Goal: Task Accomplishment & Management: Use online tool/utility

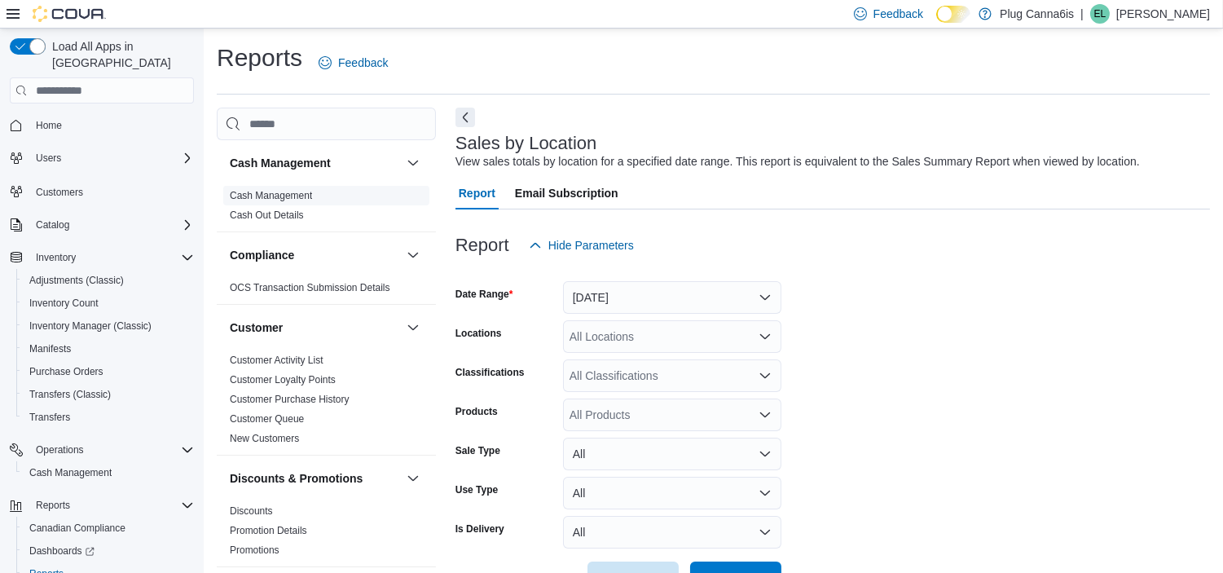
click at [257, 201] on span "Cash Management" at bounding box center [271, 195] width 82 height 13
click at [277, 194] on link "Cash Management" at bounding box center [271, 195] width 82 height 11
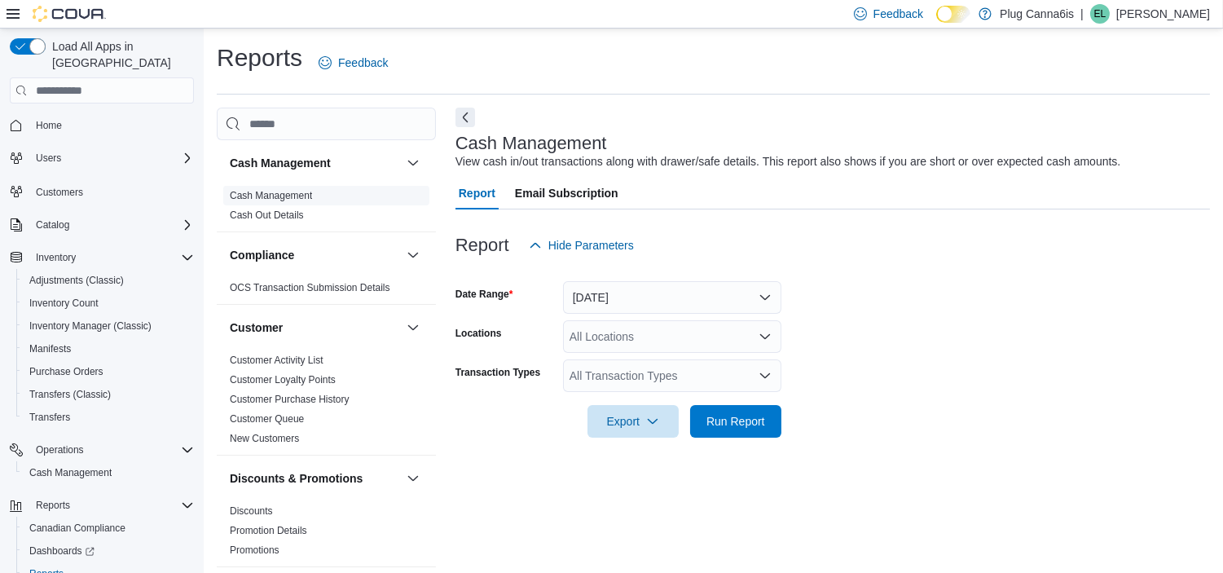
scroll to position [10, 0]
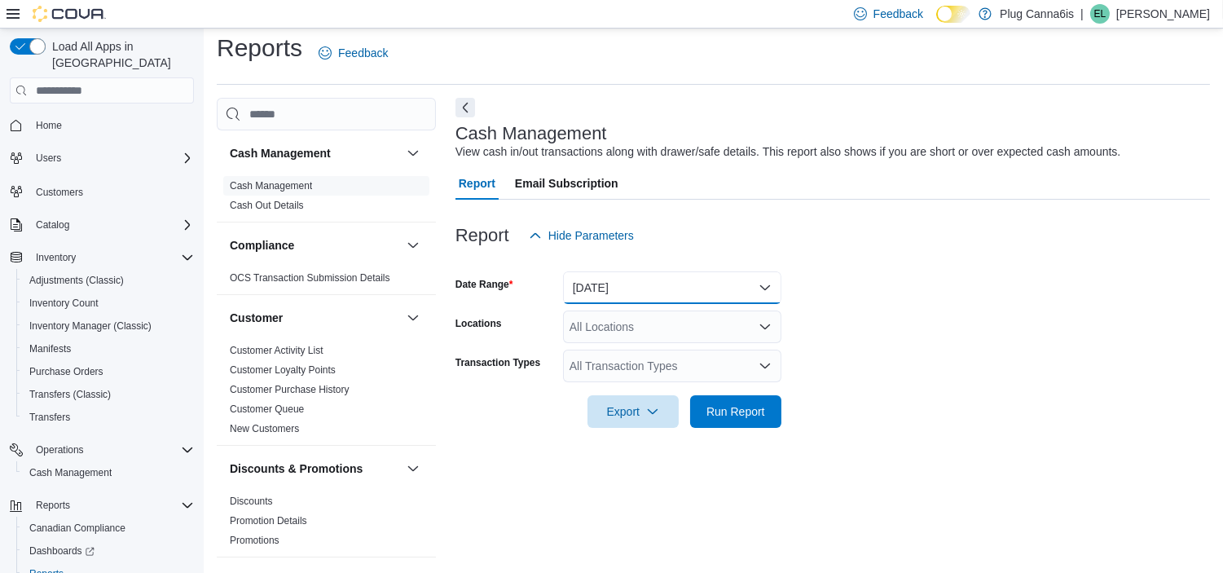
click at [612, 289] on button "Today" at bounding box center [672, 287] width 218 height 33
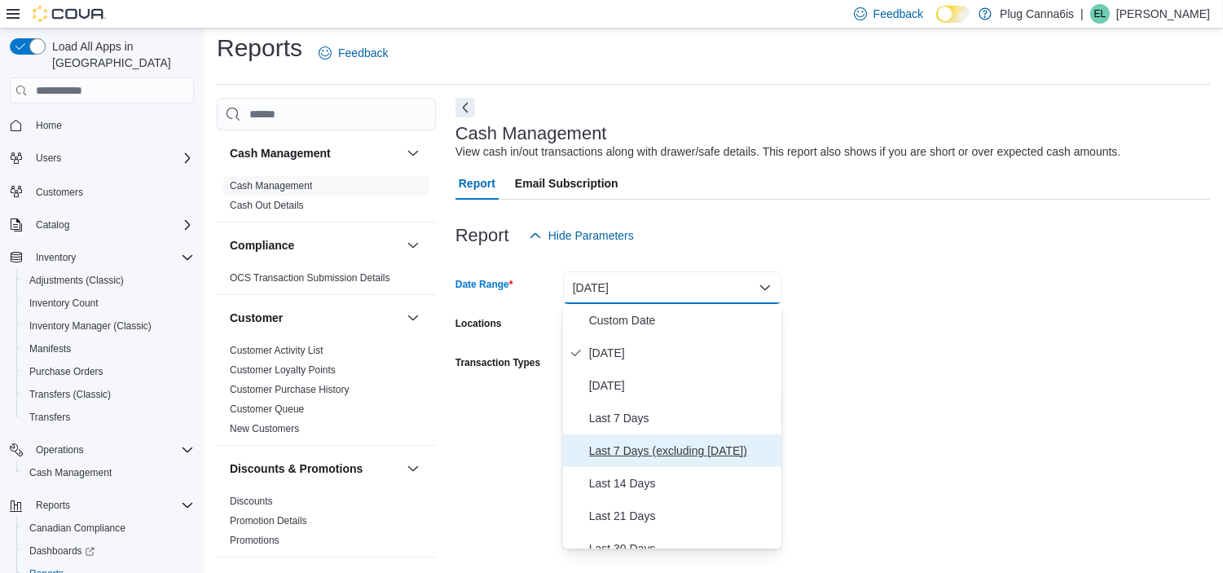
click at [640, 453] on span "Last 7 Days (excluding today)" at bounding box center [682, 451] width 186 height 20
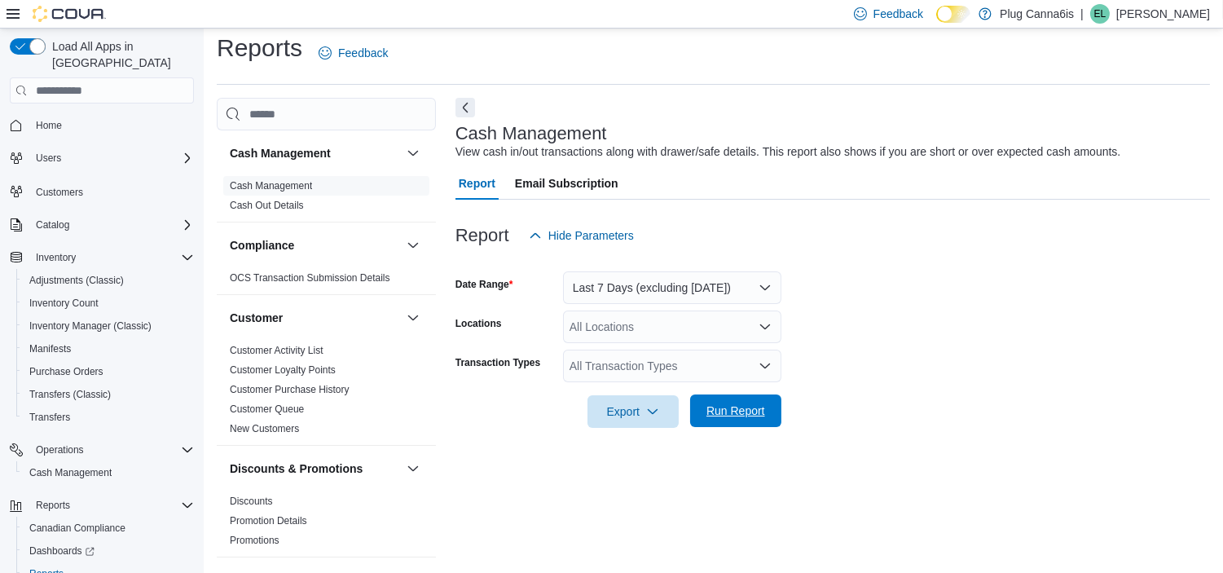
click at [730, 418] on span "Run Report" at bounding box center [736, 411] width 59 height 16
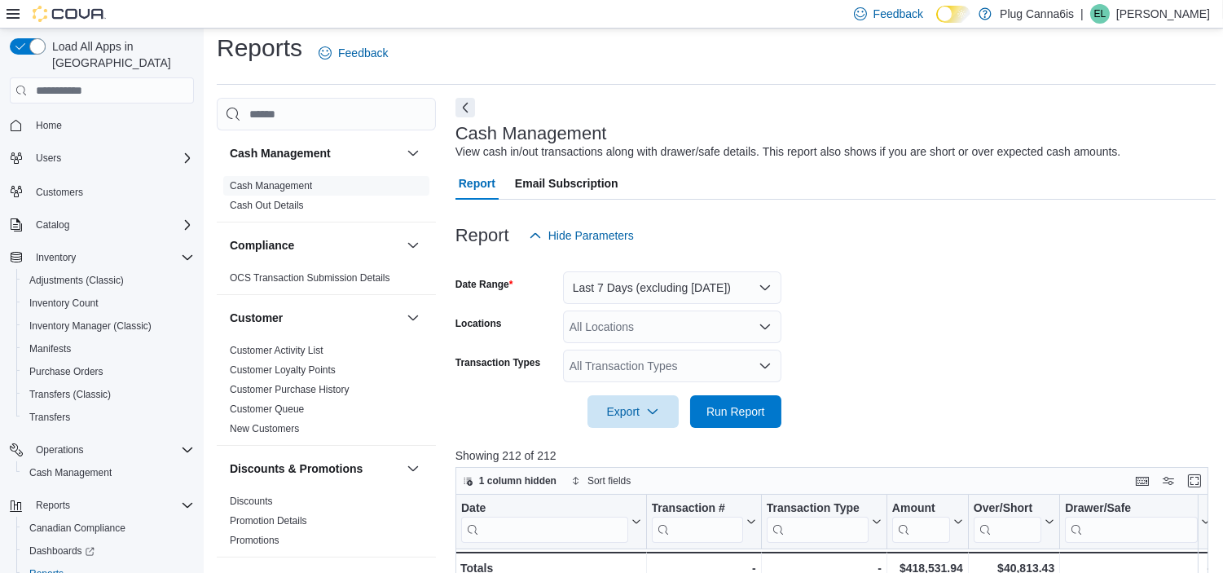
click at [763, 322] on icon "Open list of options" at bounding box center [765, 326] width 13 height 13
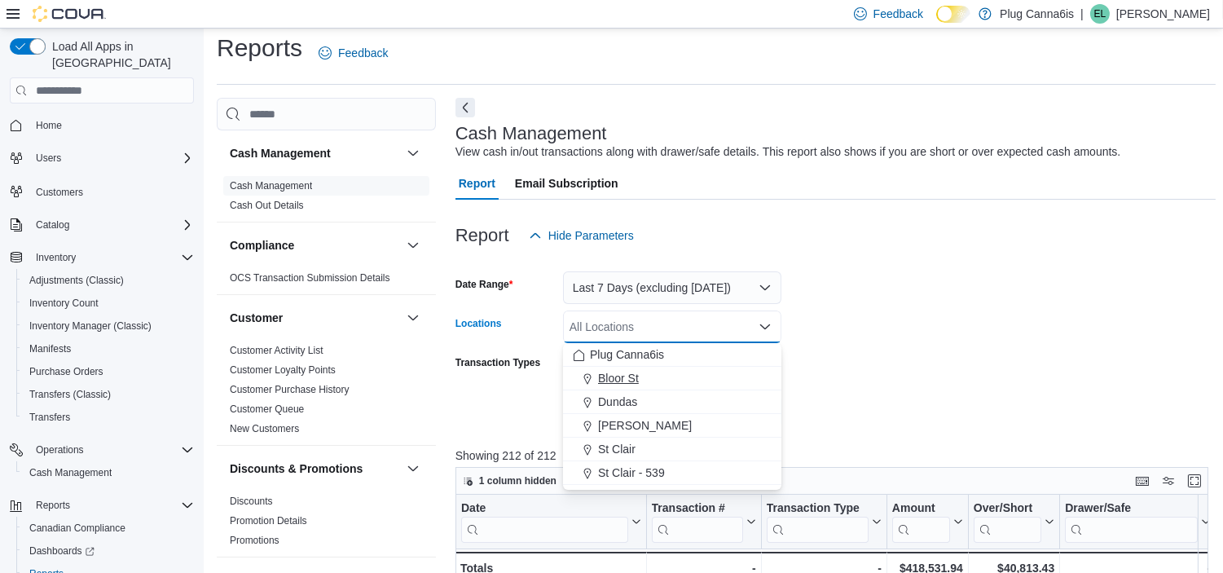
click at [632, 372] on span "Bloor St" at bounding box center [618, 378] width 41 height 16
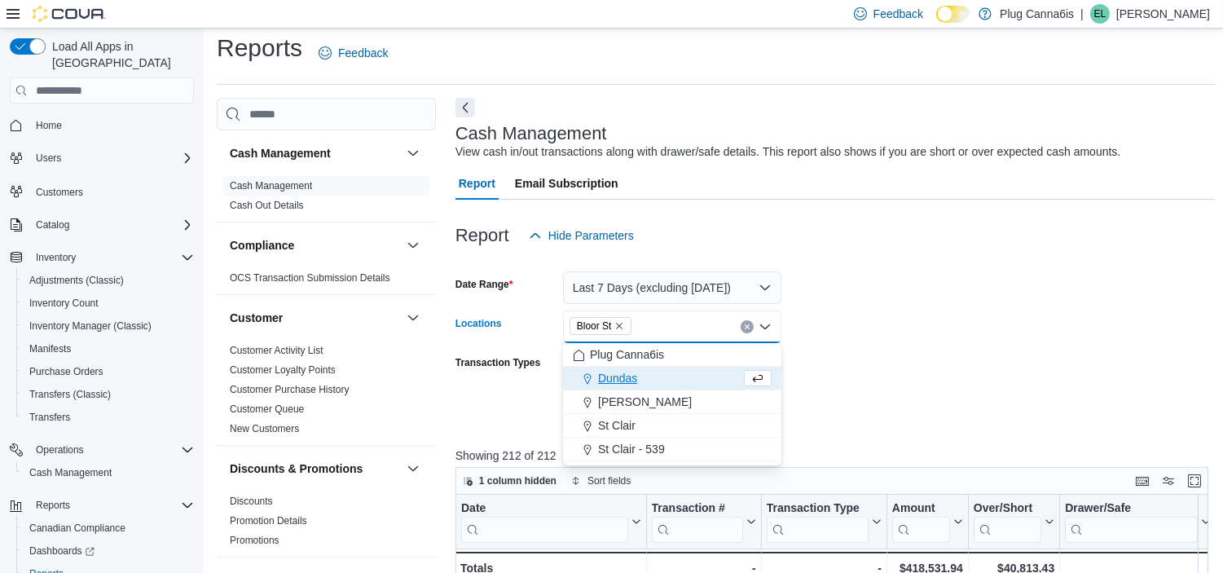
click at [843, 332] on form "Date Range Last 7 Days (excluding today) Locations Bloor St Combo box. Selected…" at bounding box center [836, 340] width 761 height 176
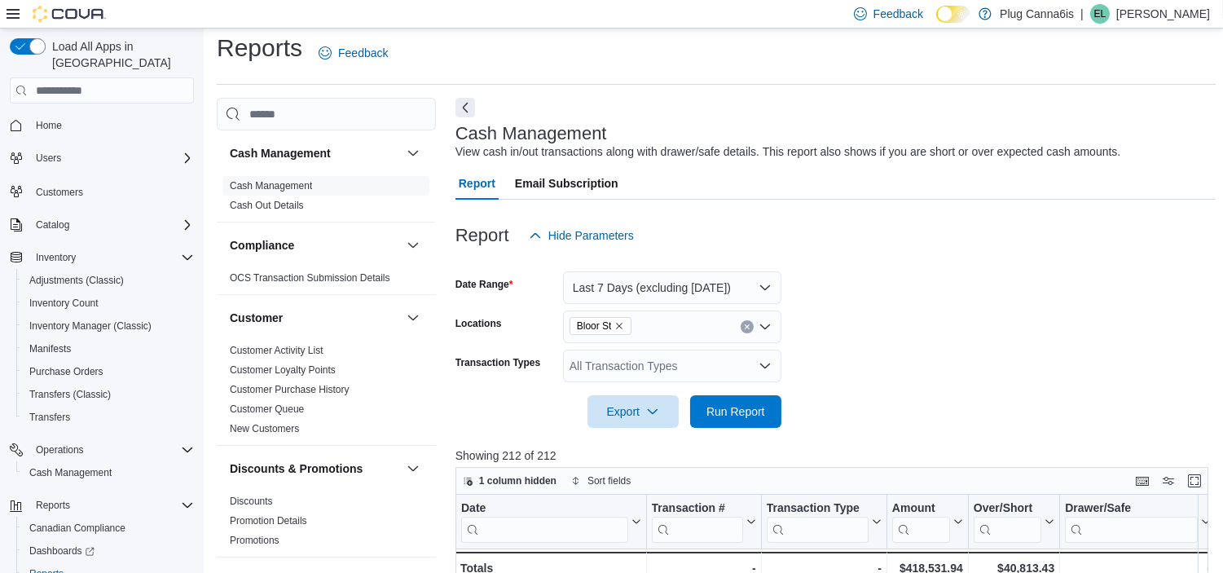
click at [763, 365] on icon "Open list of options" at bounding box center [765, 366] width 10 height 5
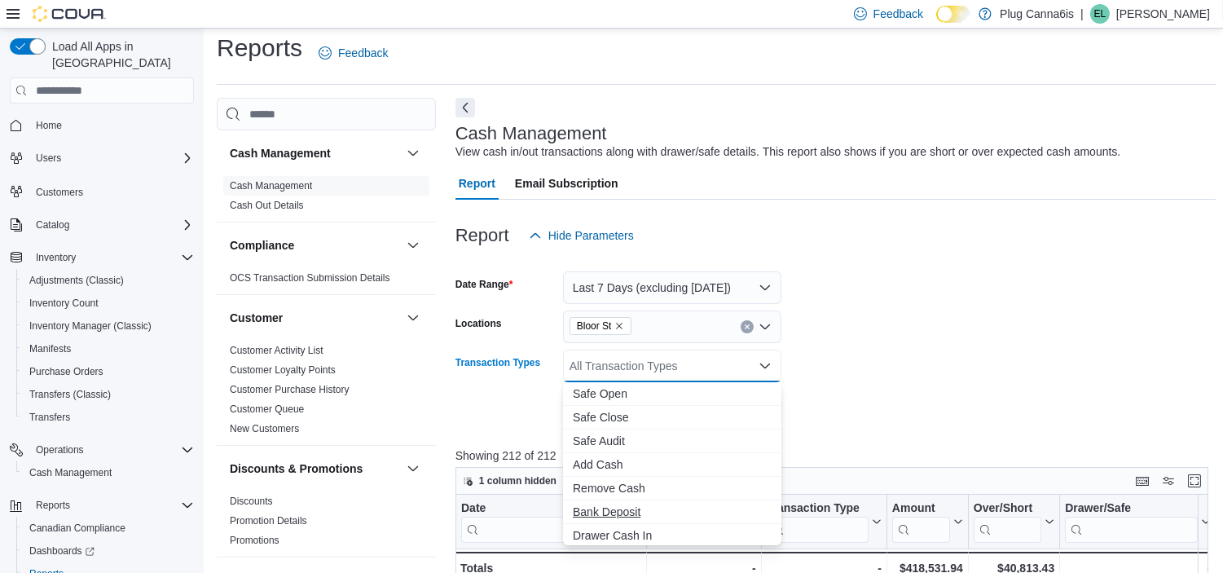
click at [622, 514] on span "Bank Deposit" at bounding box center [672, 512] width 199 height 16
click at [866, 379] on form "Date Range Last 7 Days (excluding today) Locations Bloor St Transaction Types B…" at bounding box center [836, 340] width 761 height 176
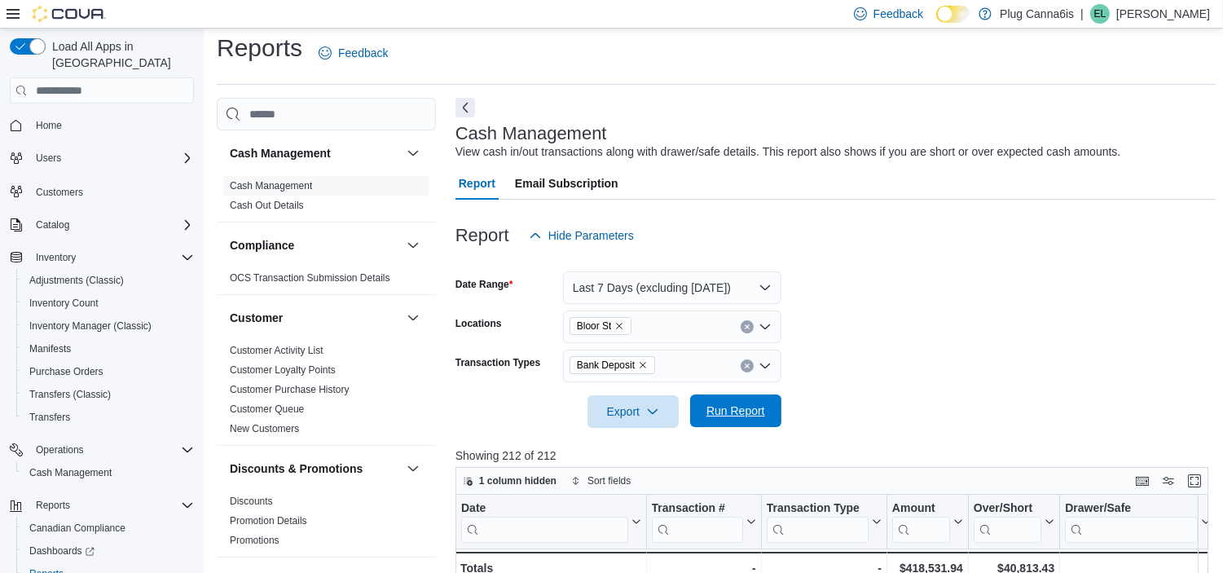
click at [752, 405] on span "Run Report" at bounding box center [736, 411] width 59 height 16
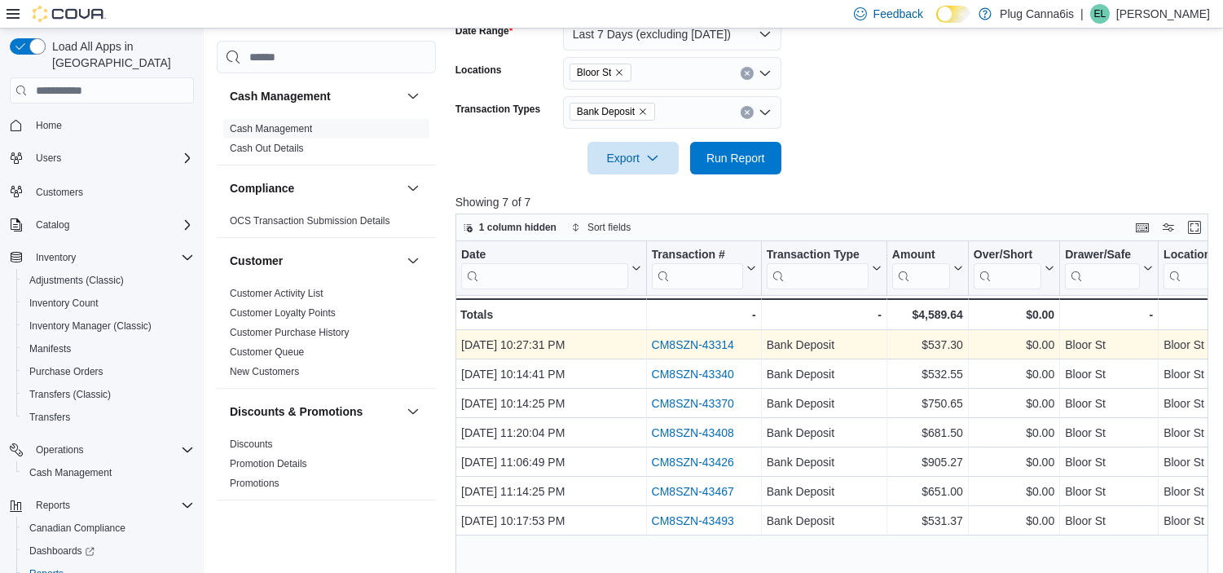
scroll to position [281, 0]
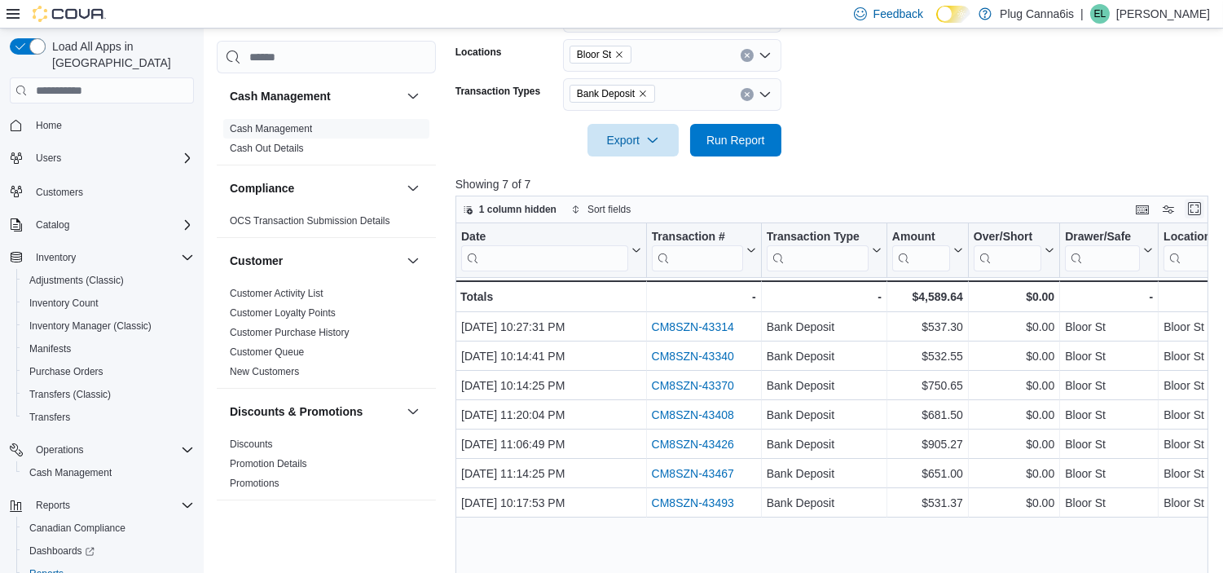
click at [1201, 214] on button "Enter fullscreen" at bounding box center [1195, 209] width 20 height 20
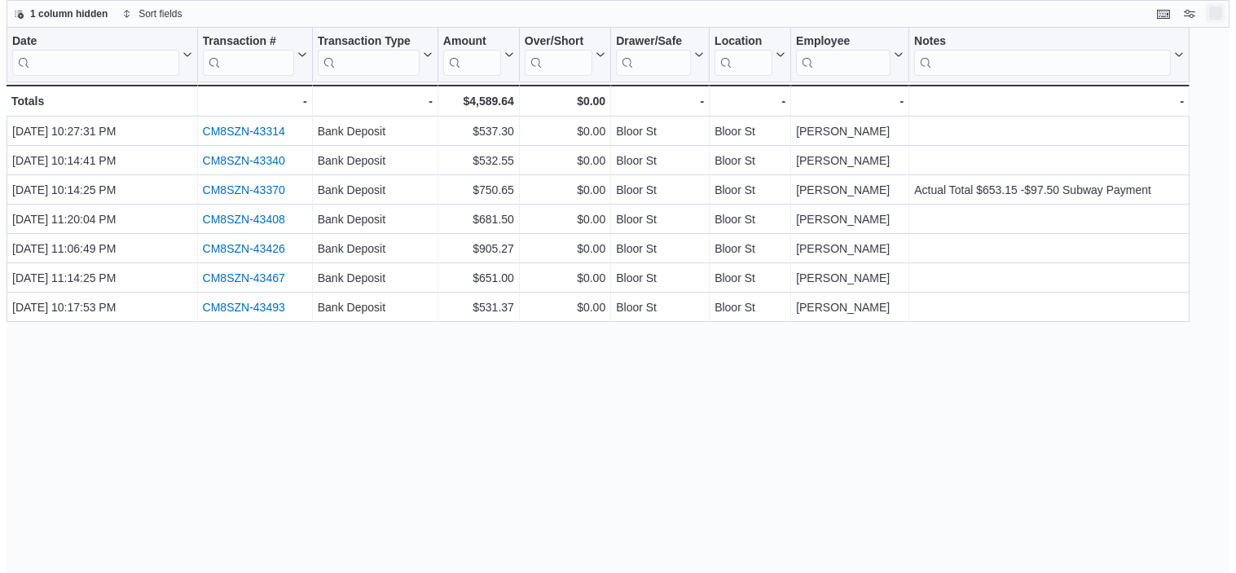
scroll to position [0, 0]
